Goal: Navigation & Orientation: Find specific page/section

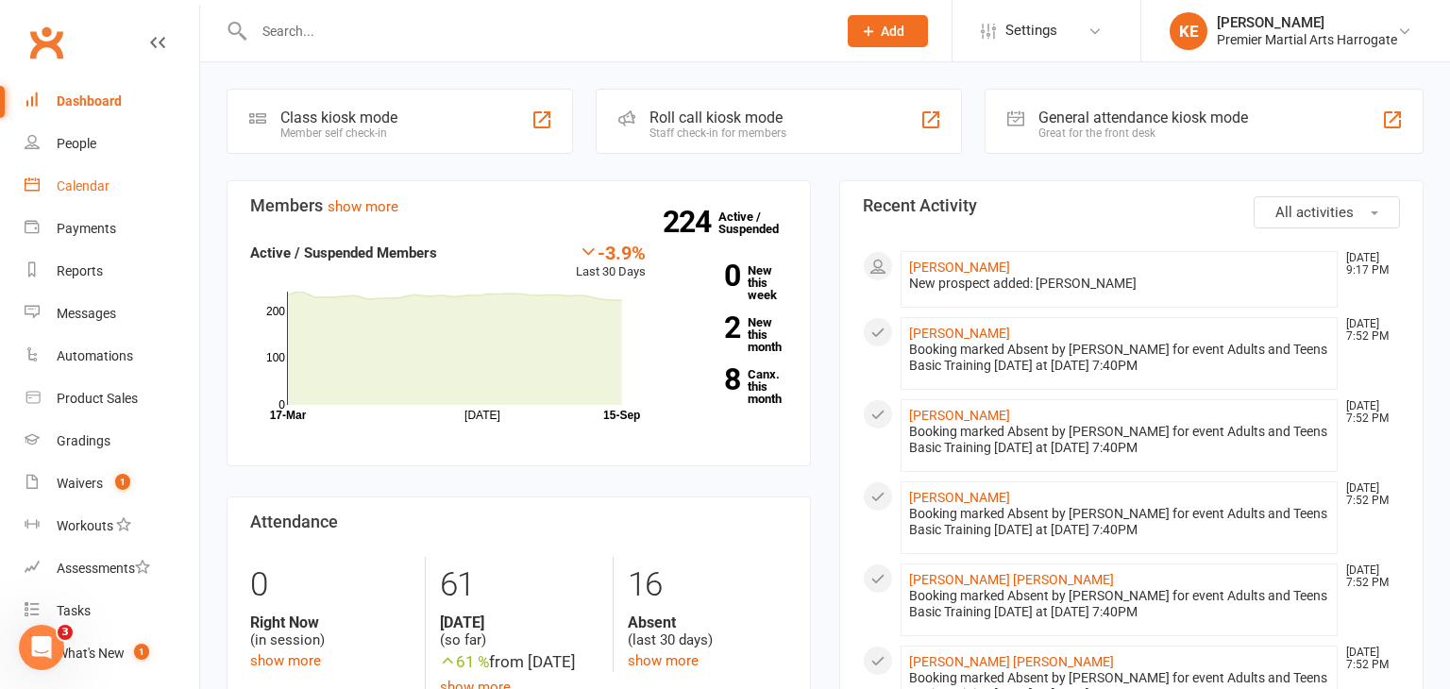
click at [93, 190] on div "Calendar" at bounding box center [83, 185] width 53 height 15
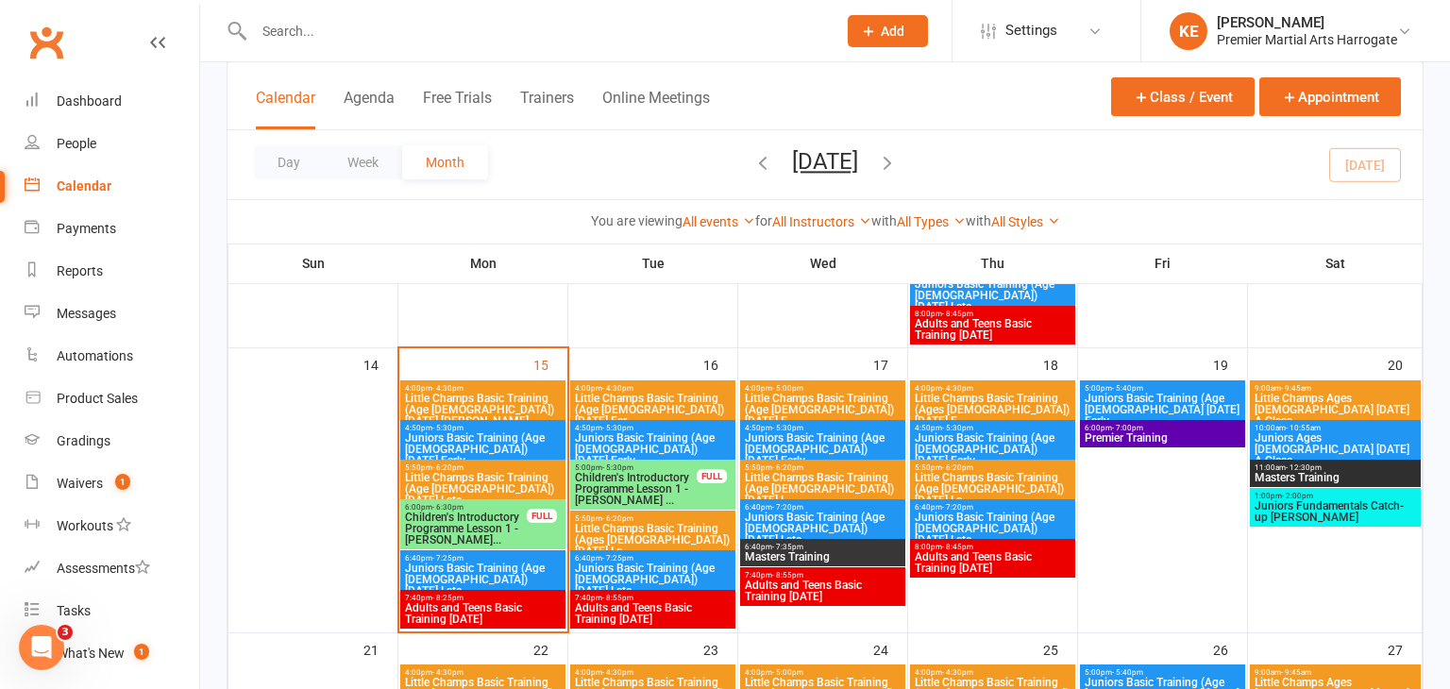
scroll to position [680, 0]
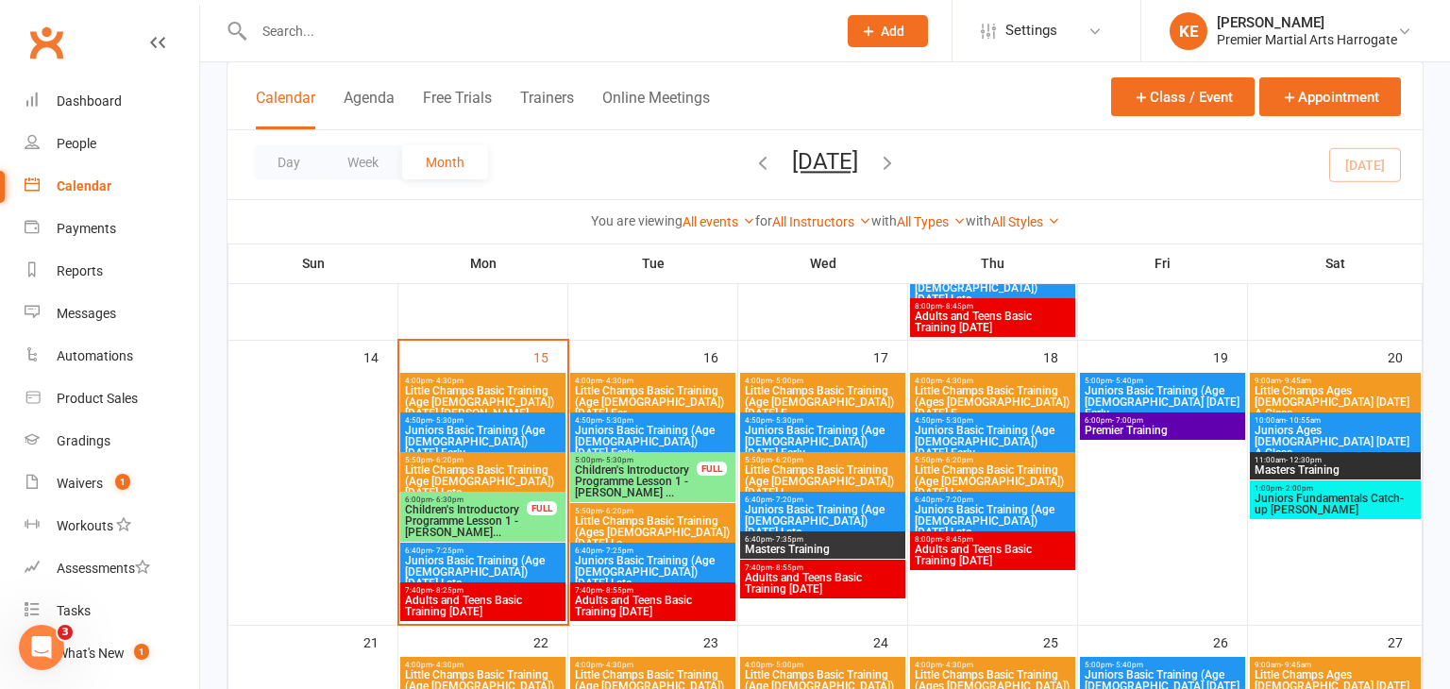
click at [495, 406] on span "Little Champs Basic Training (Age [DEMOGRAPHIC_DATA]) [DATE] [PERSON_NAME]..." at bounding box center [483, 402] width 158 height 34
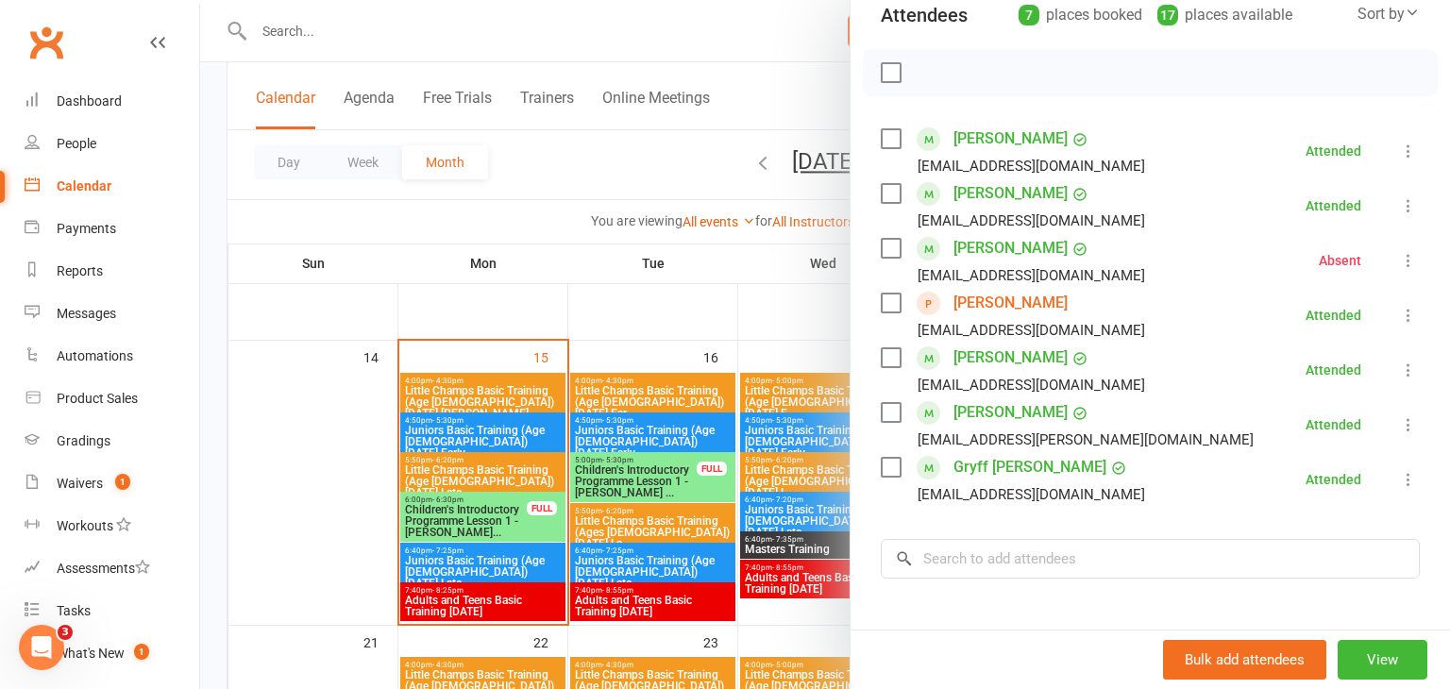
scroll to position [239, 0]
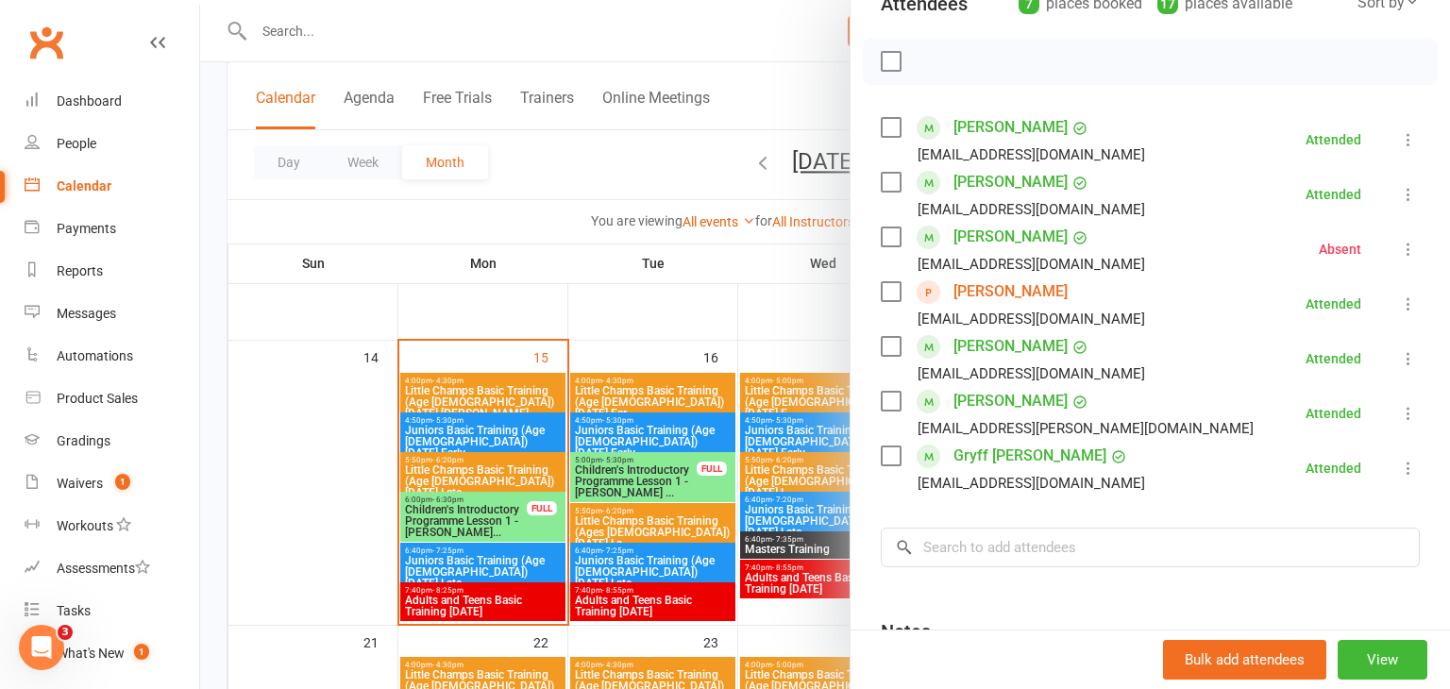
click at [431, 439] on div at bounding box center [824, 344] width 1249 height 689
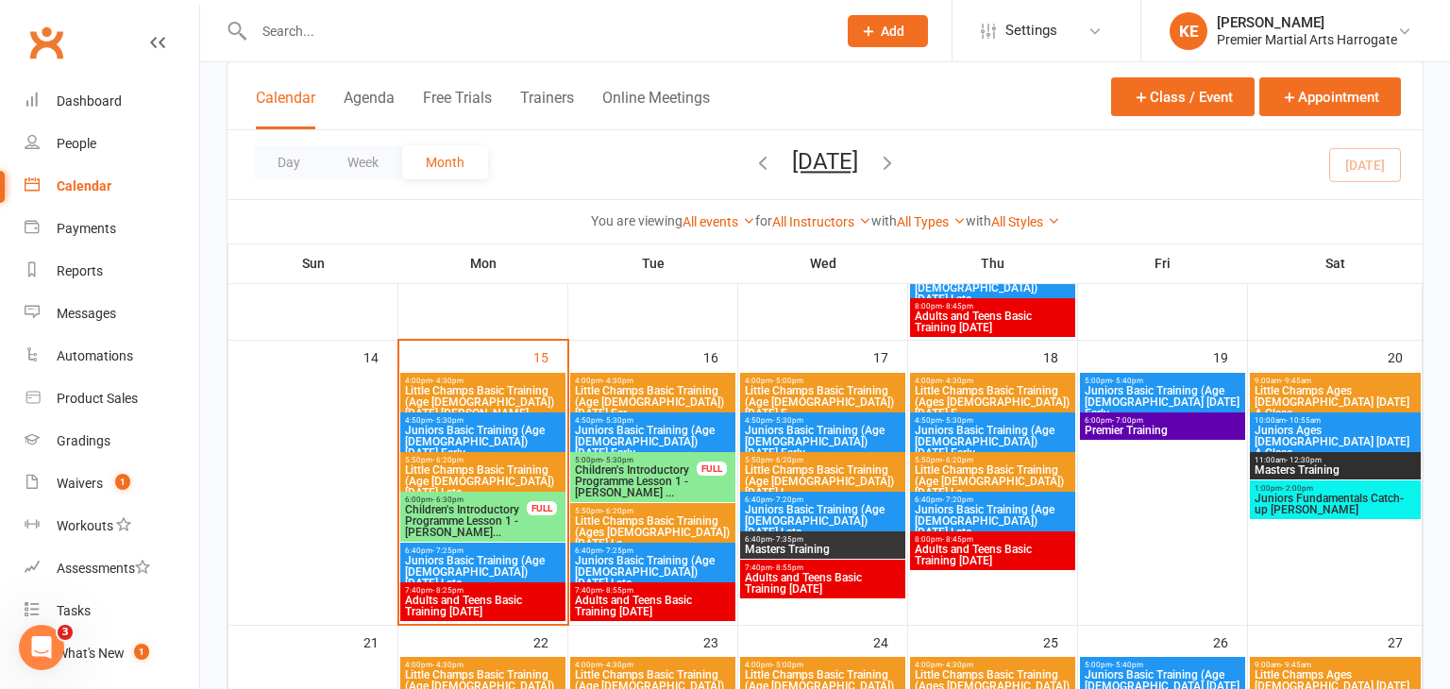
click at [511, 446] on div "4:50pm - 5:30pm Juniors Basic Training (Age [DEMOGRAPHIC_DATA]) [DATE] Early" at bounding box center [482, 437] width 165 height 50
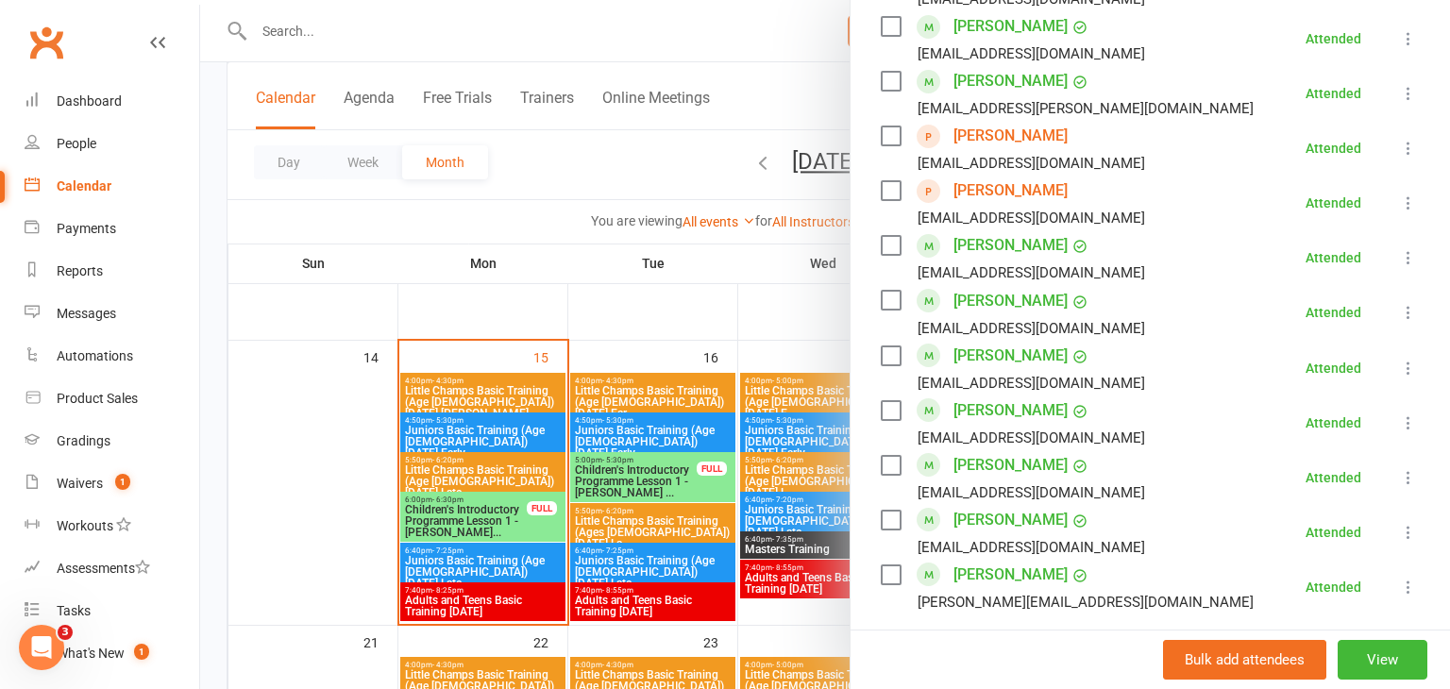
scroll to position [1064, 0]
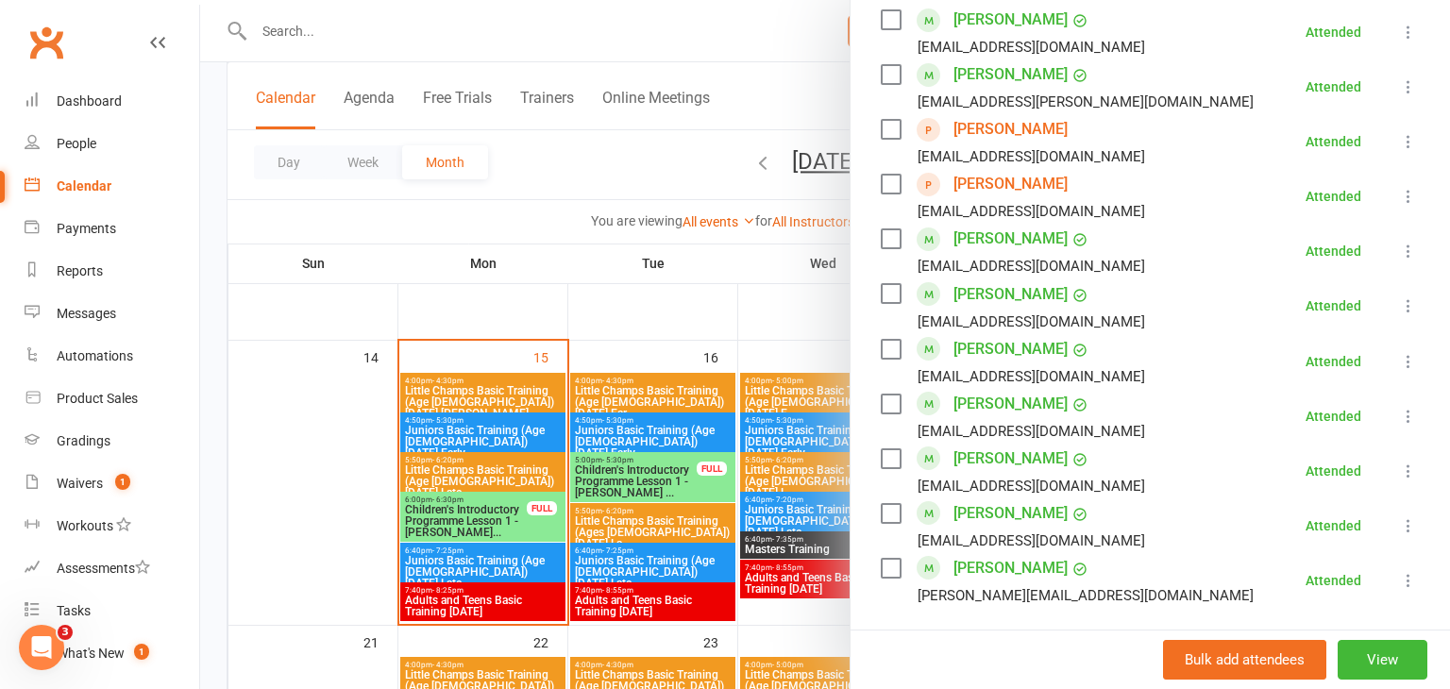
click at [429, 463] on div at bounding box center [824, 344] width 1249 height 689
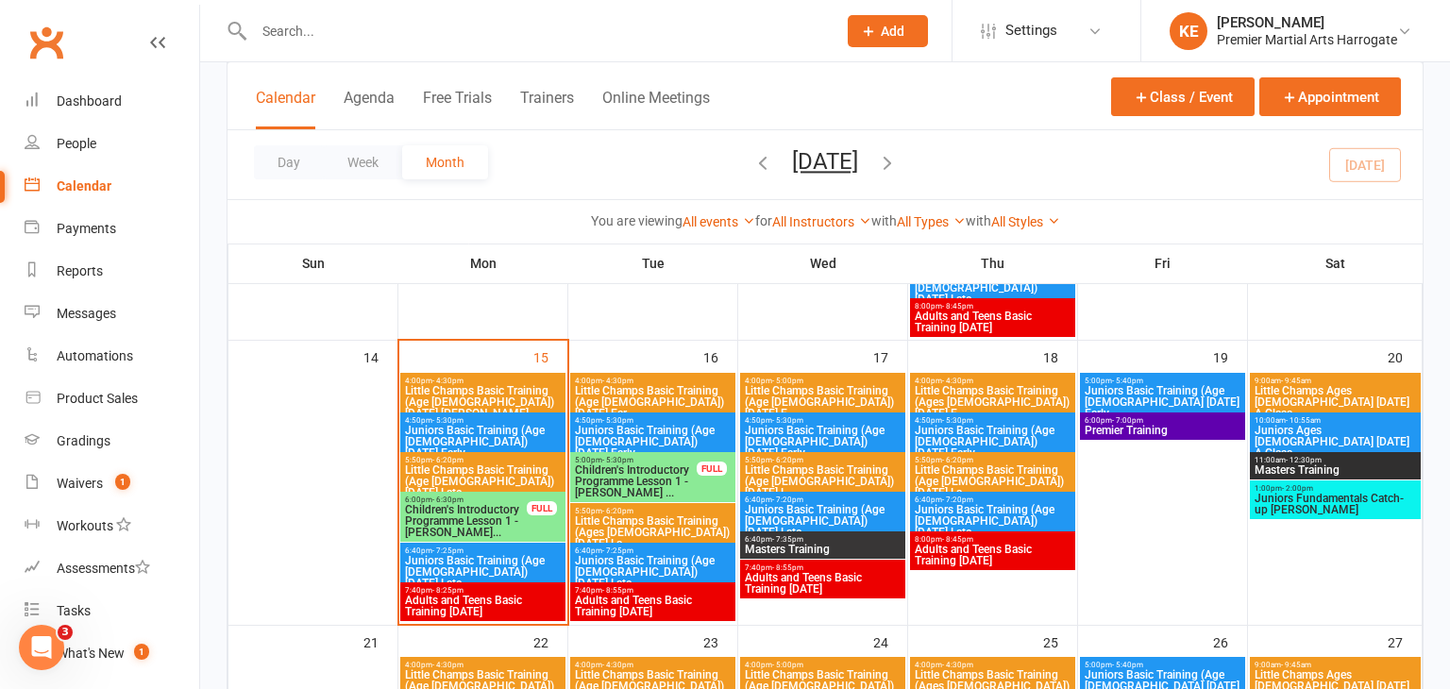
click at [429, 464] on span "Little Champs Basic Training (Age [DEMOGRAPHIC_DATA]) [DATE] Late" at bounding box center [483, 481] width 158 height 34
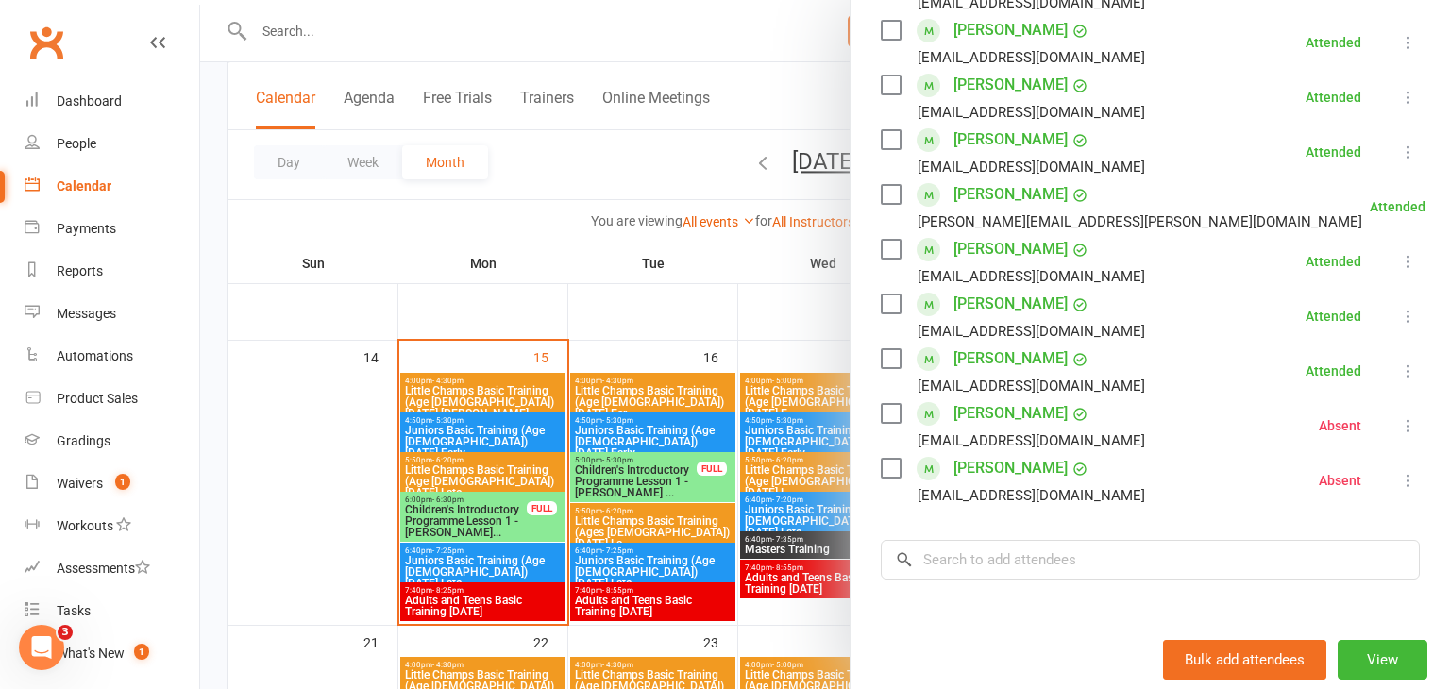
scroll to position [449, 0]
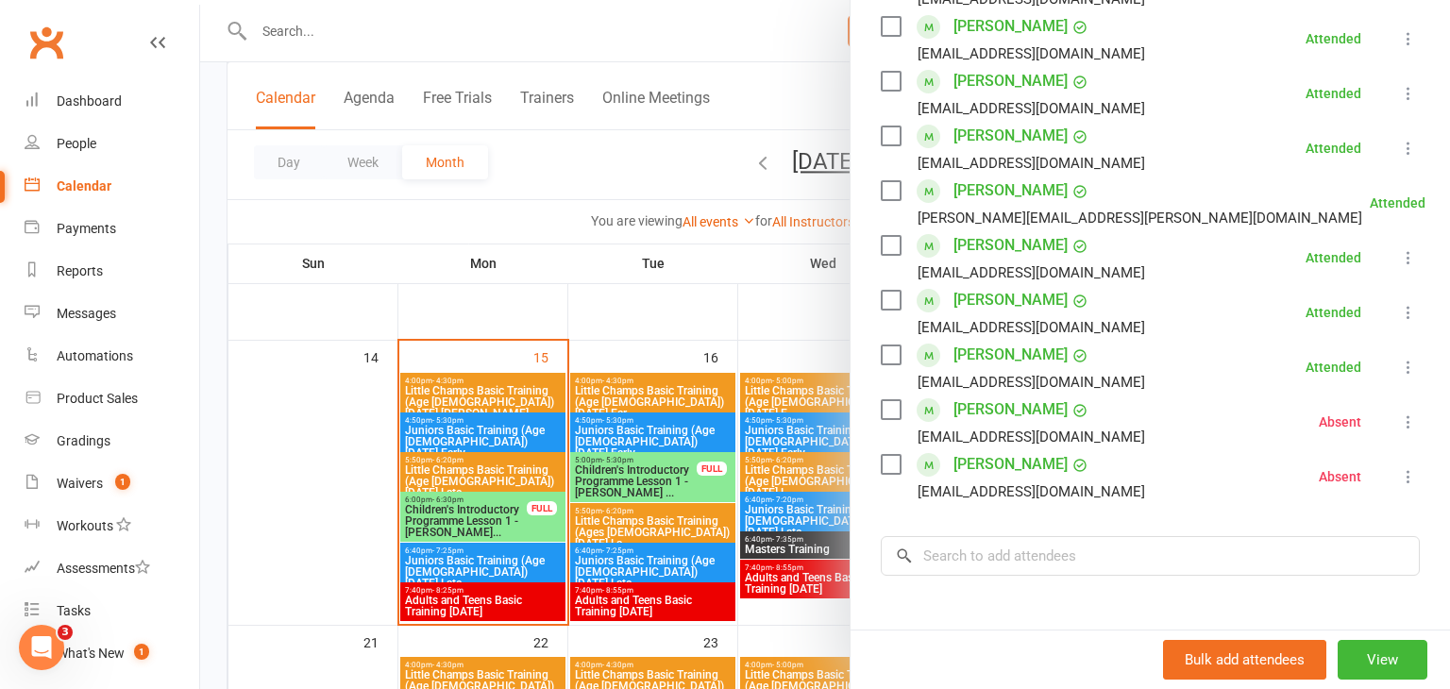
click at [440, 554] on div at bounding box center [824, 344] width 1249 height 689
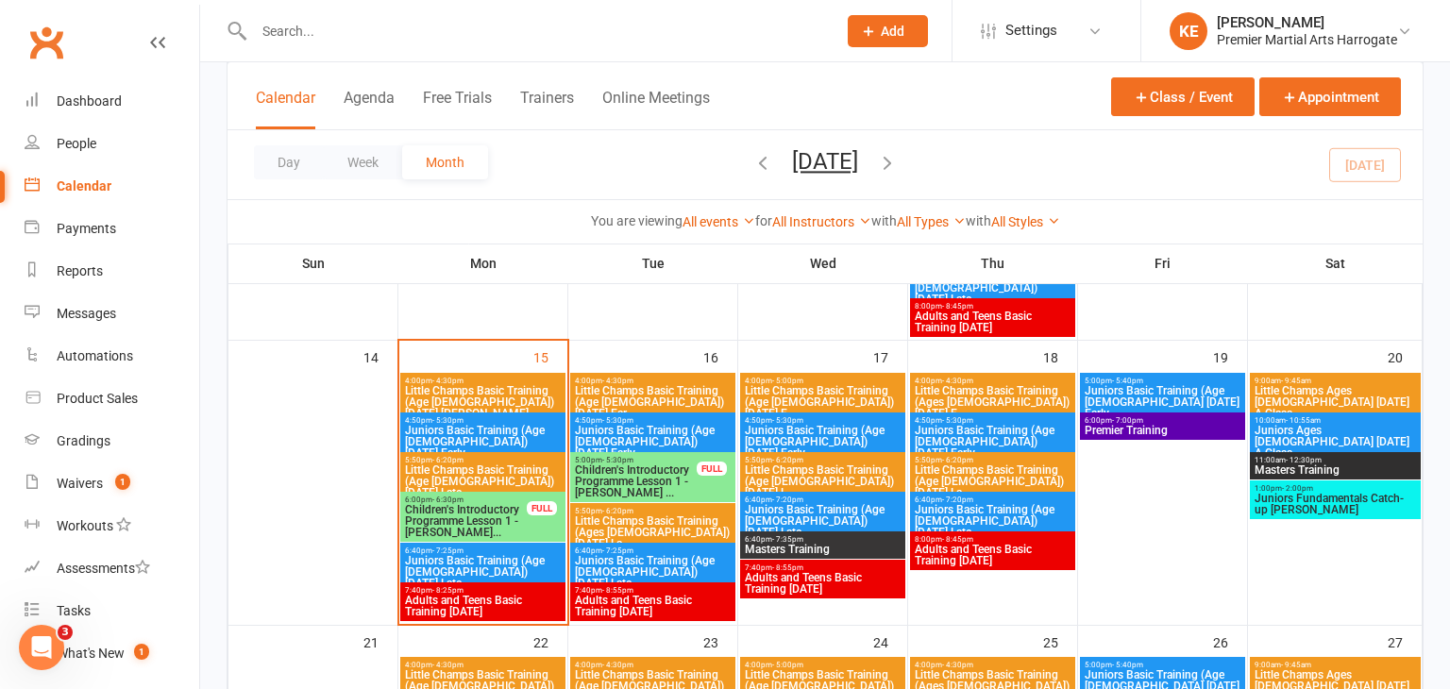
click at [440, 555] on span "Juniors Basic Training (Age [DEMOGRAPHIC_DATA]) [DATE] Late" at bounding box center [483, 572] width 158 height 34
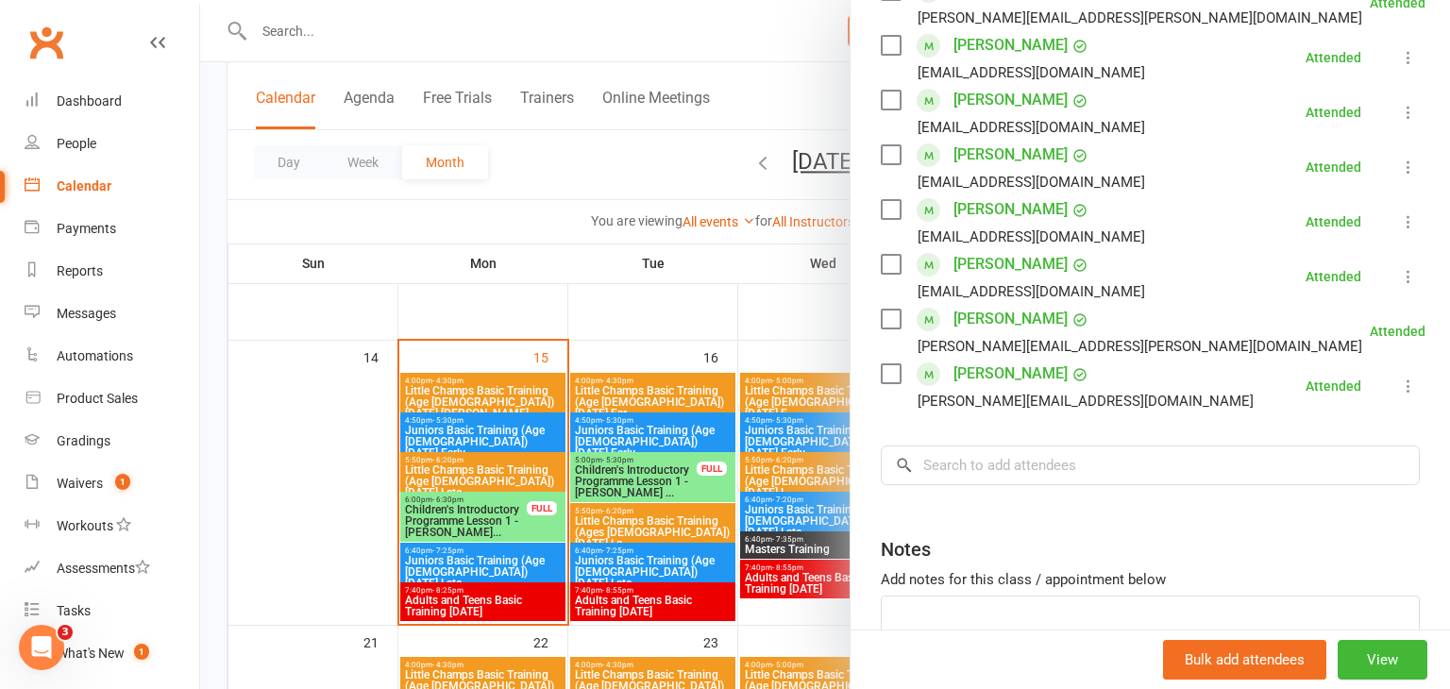
scroll to position [604, 0]
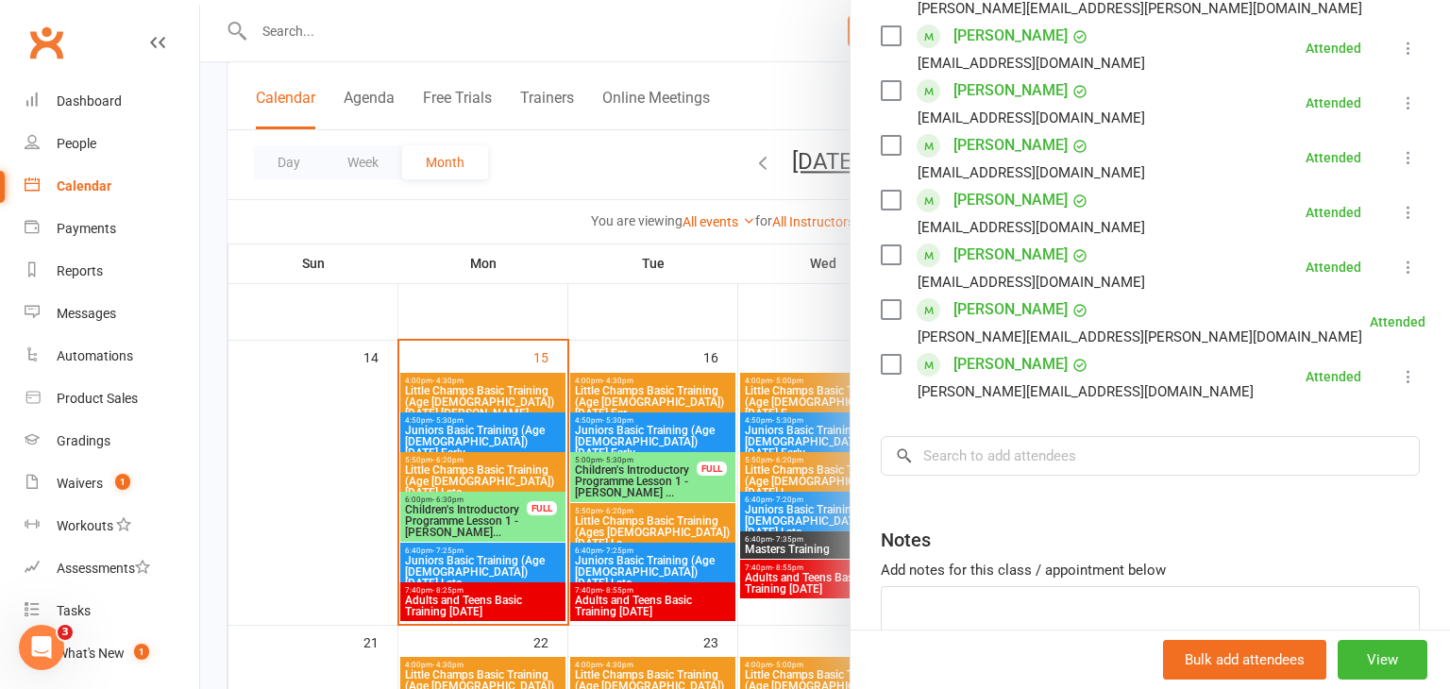
click at [448, 607] on div at bounding box center [824, 344] width 1249 height 689
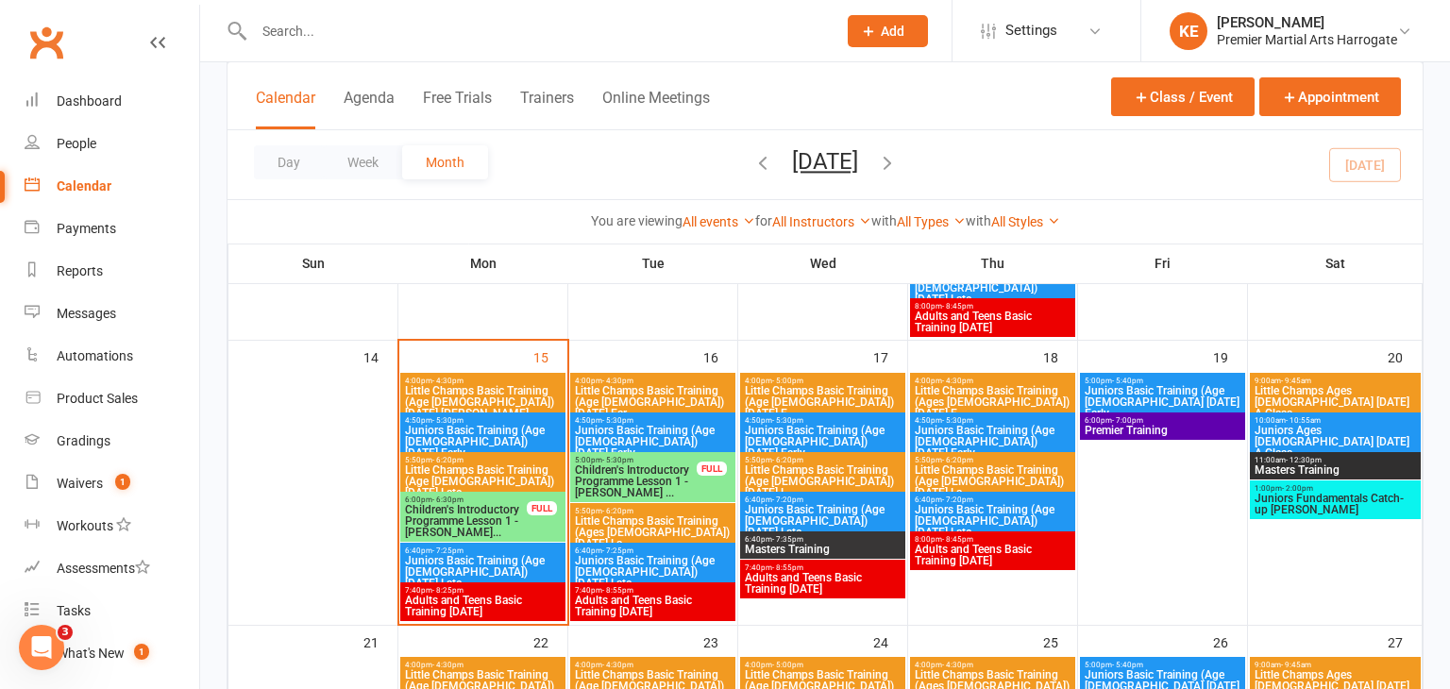
click at [448, 607] on span "Adults and Teens Basic Training [DATE]" at bounding box center [483, 606] width 158 height 23
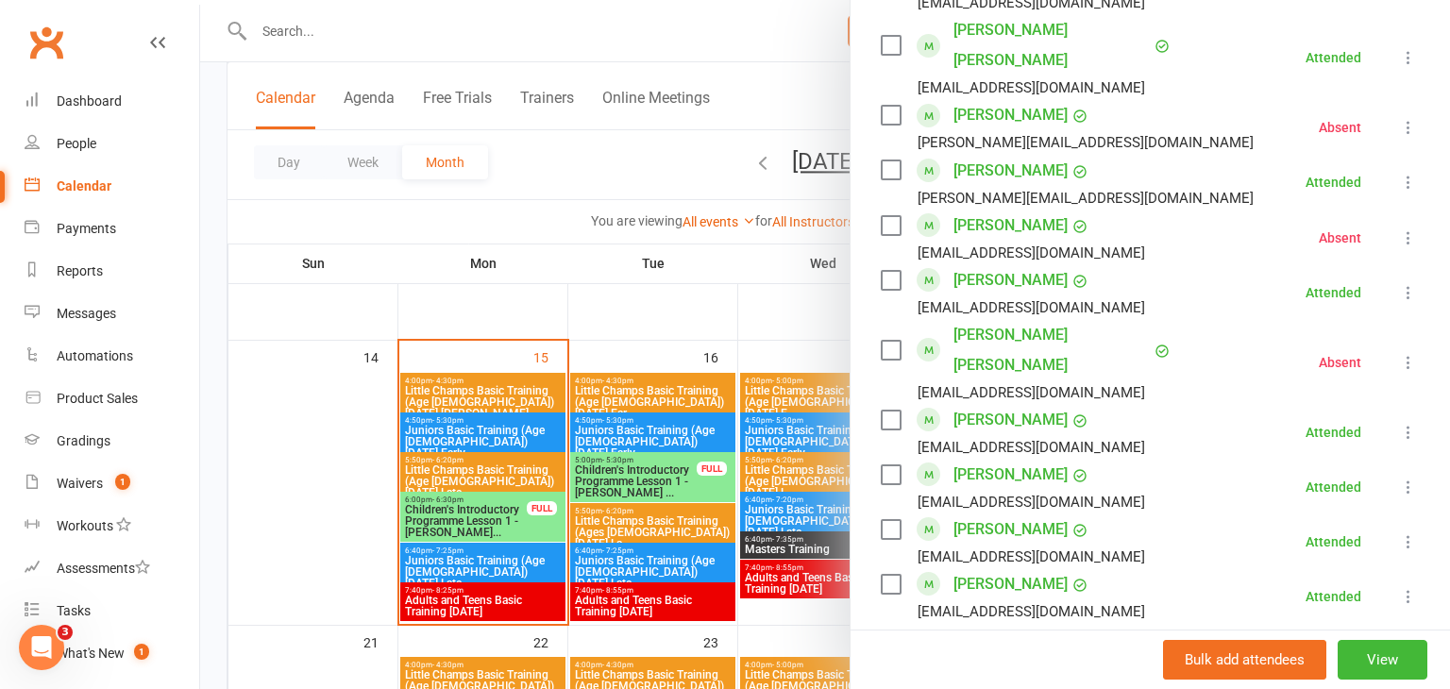
scroll to position [1451, 0]
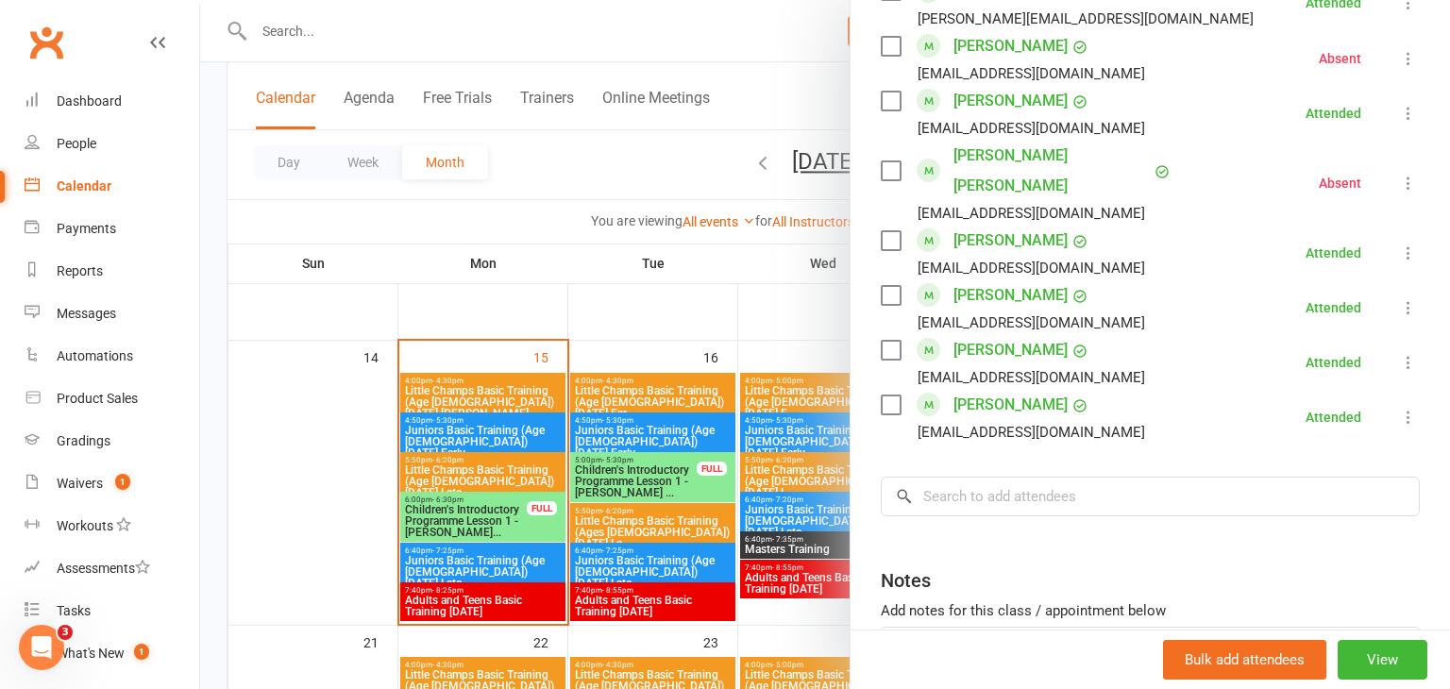
click at [382, 567] on div at bounding box center [824, 344] width 1249 height 689
